Goal: Information Seeking & Learning: Understand process/instructions

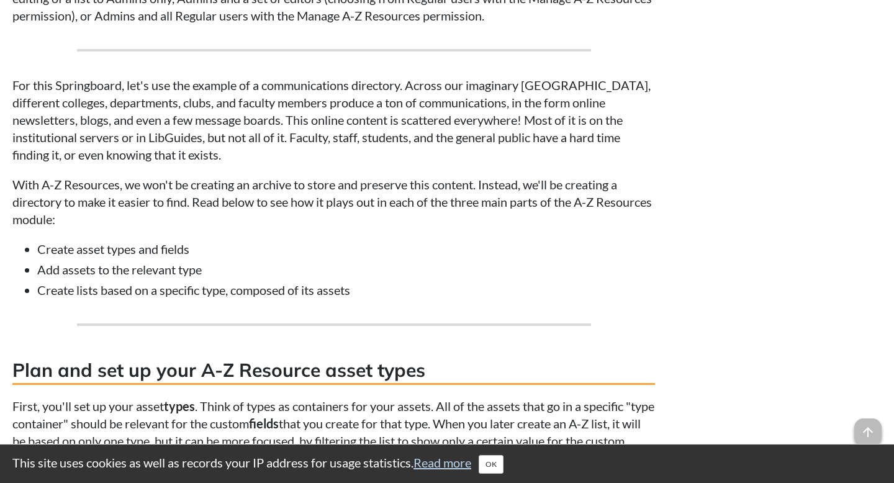
scroll to position [1570, 0]
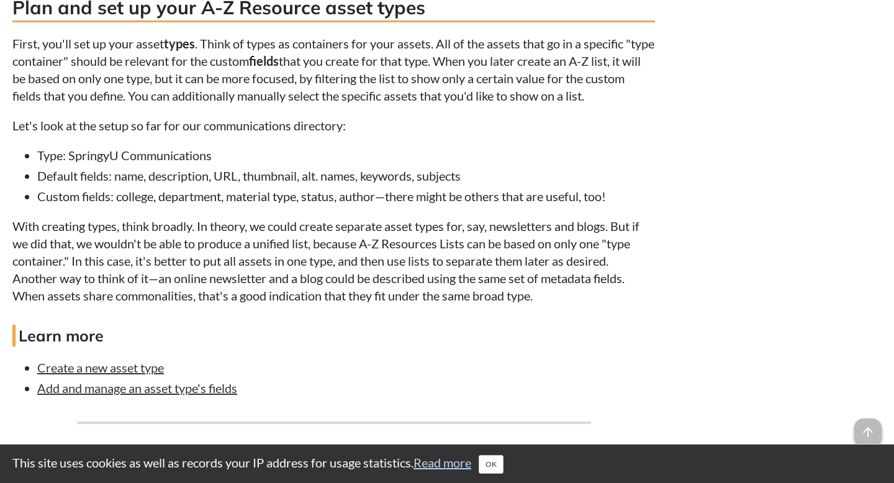
scroll to position [1937, 0]
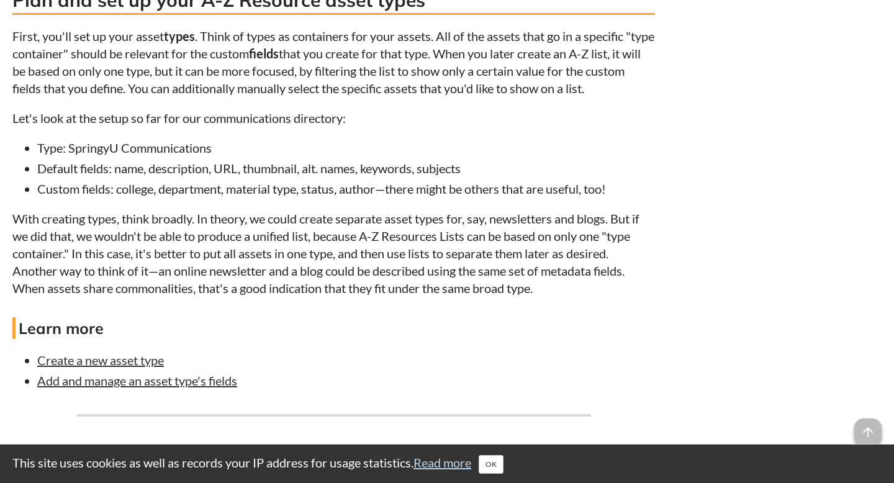
click at [765, 136] on div "Related articles Create, edit, and manage databases in the A-Z Database List Ti…" at bounding box center [774, 298] width 214 height 3292
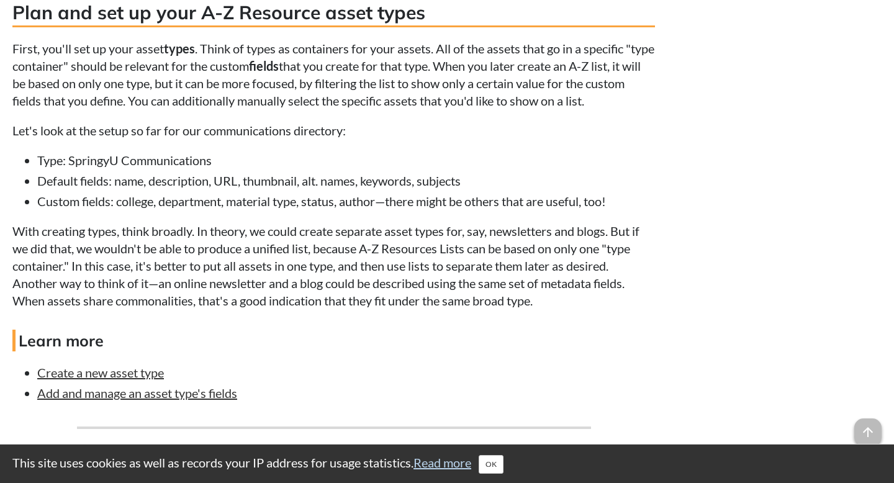
scroll to position [1924, 0]
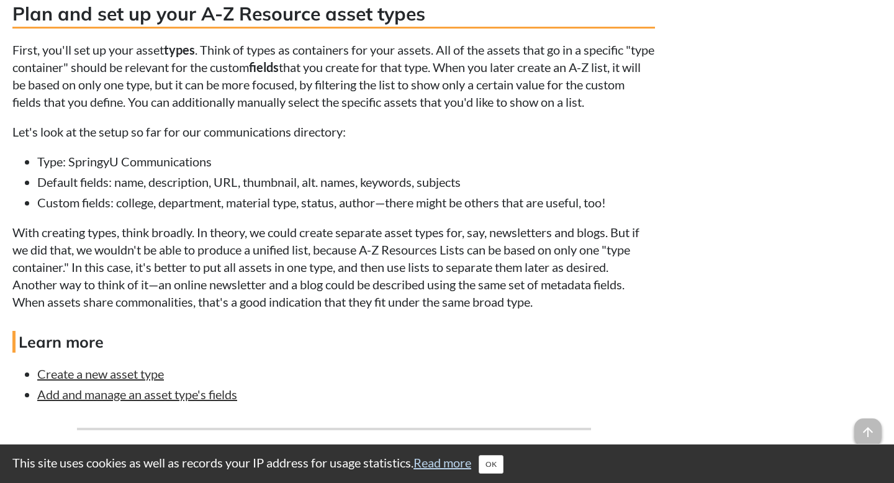
click at [765, 136] on div "Related articles Create, edit, and manage databases in the A-Z Database List Ti…" at bounding box center [774, 311] width 214 height 3292
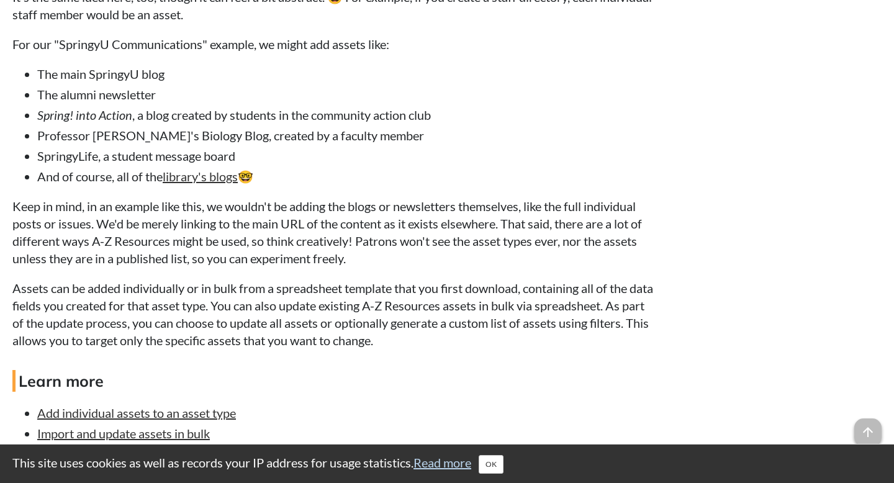
scroll to position [2511, 0]
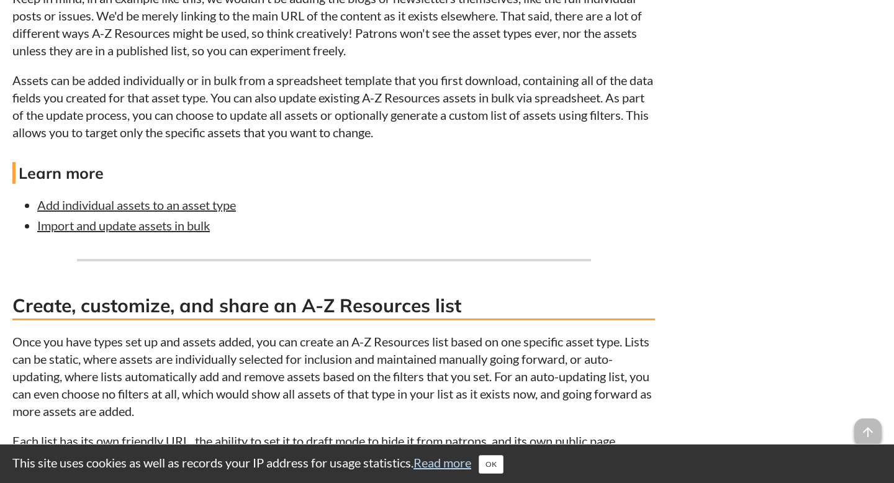
scroll to position [2698, 0]
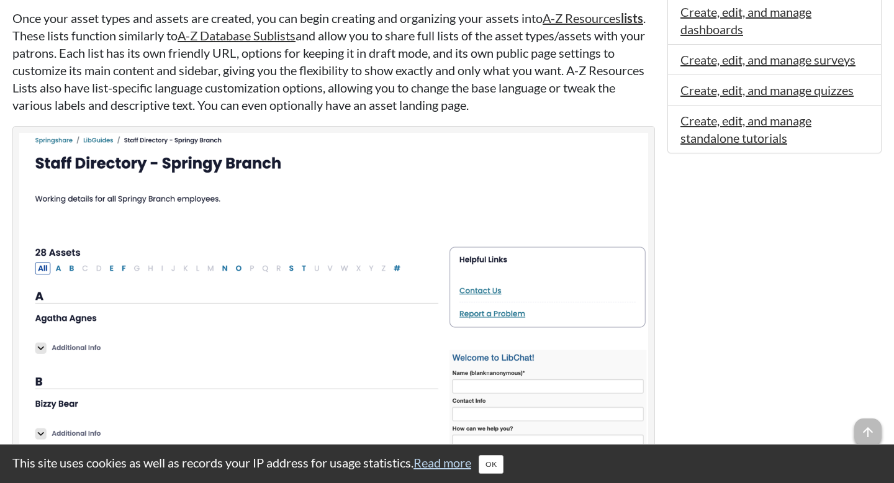
scroll to position [867, 0]
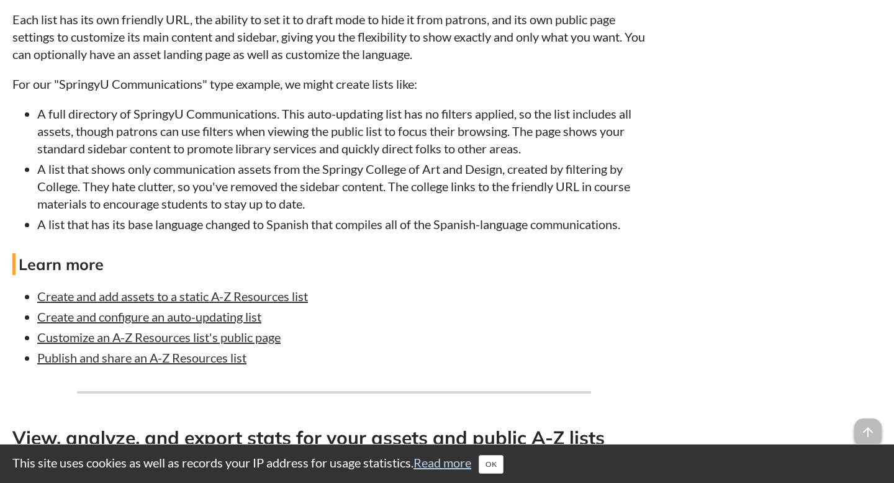
scroll to position [3125, 0]
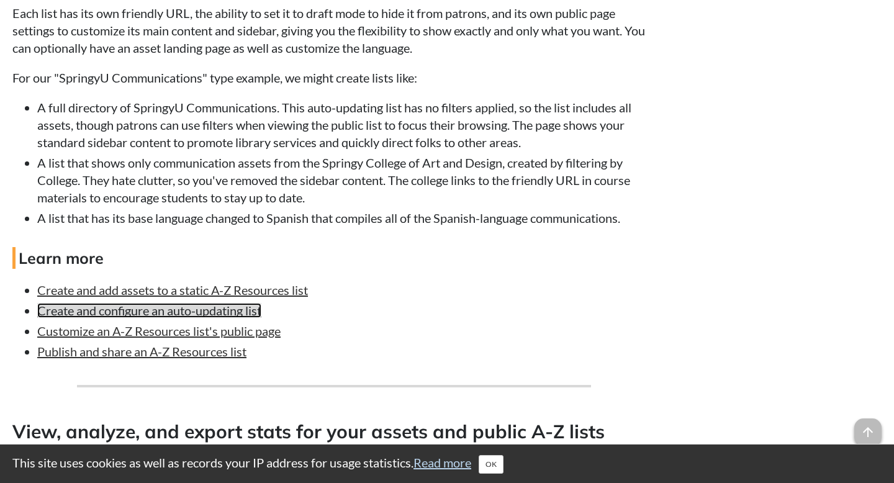
click at [205, 318] on link "Create and configure an auto-updating list" at bounding box center [149, 310] width 224 height 15
